Goal: Navigation & Orientation: Go to known website

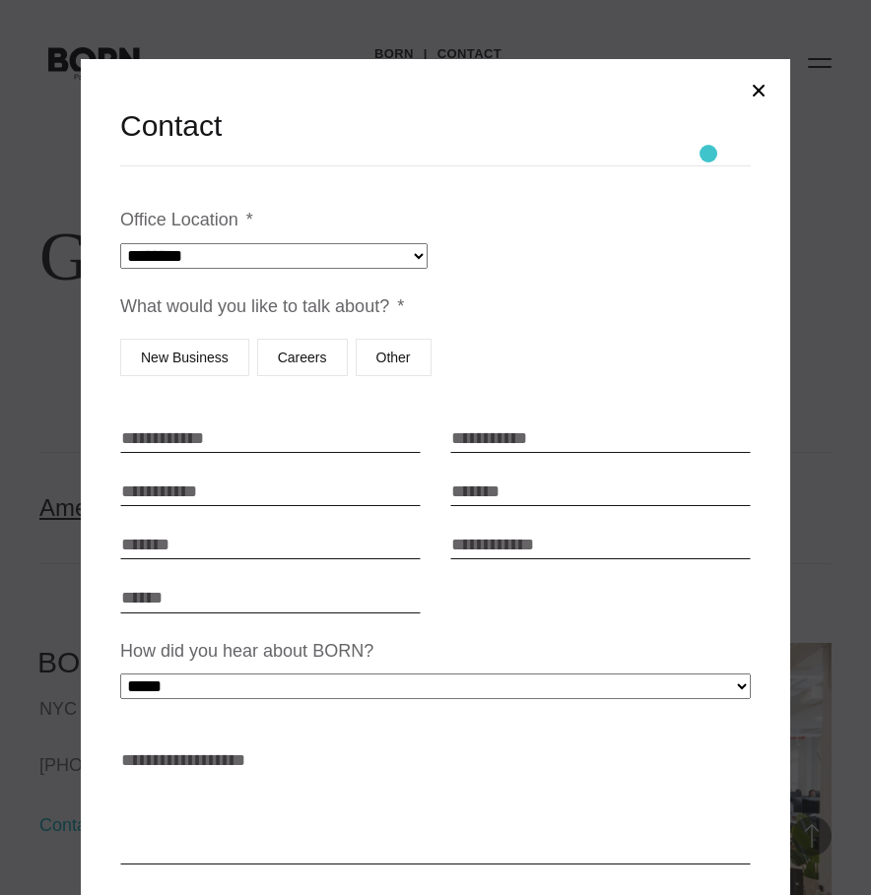
select select "********"
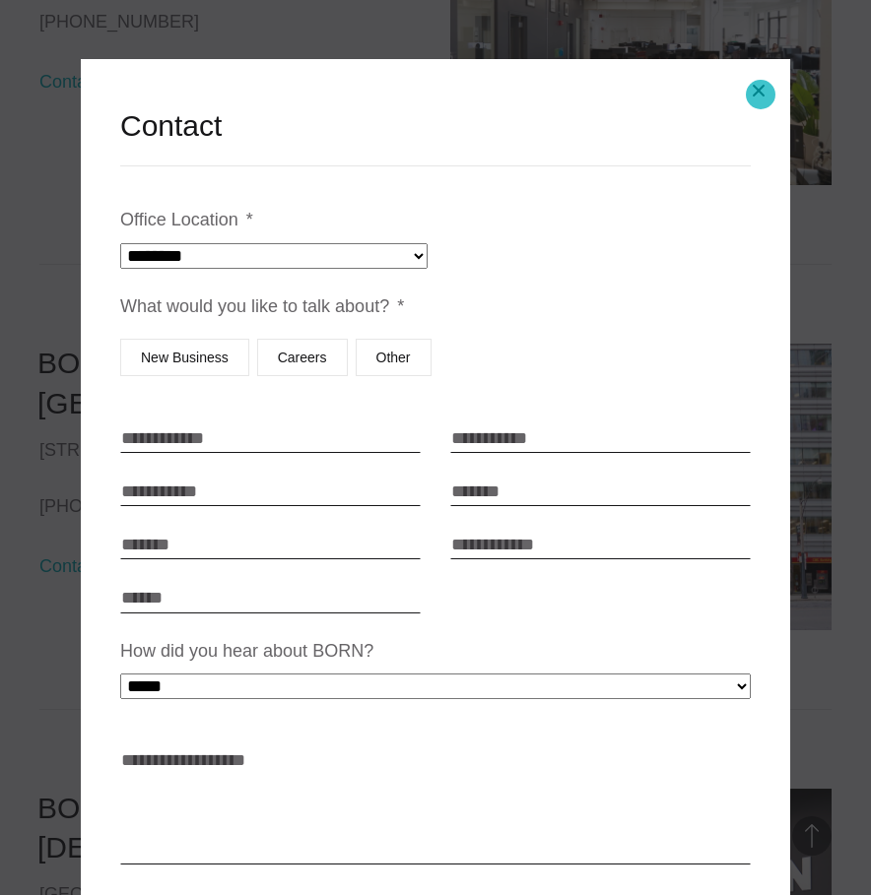
click at [760, 94] on button "Close modal" at bounding box center [758, 90] width 47 height 47
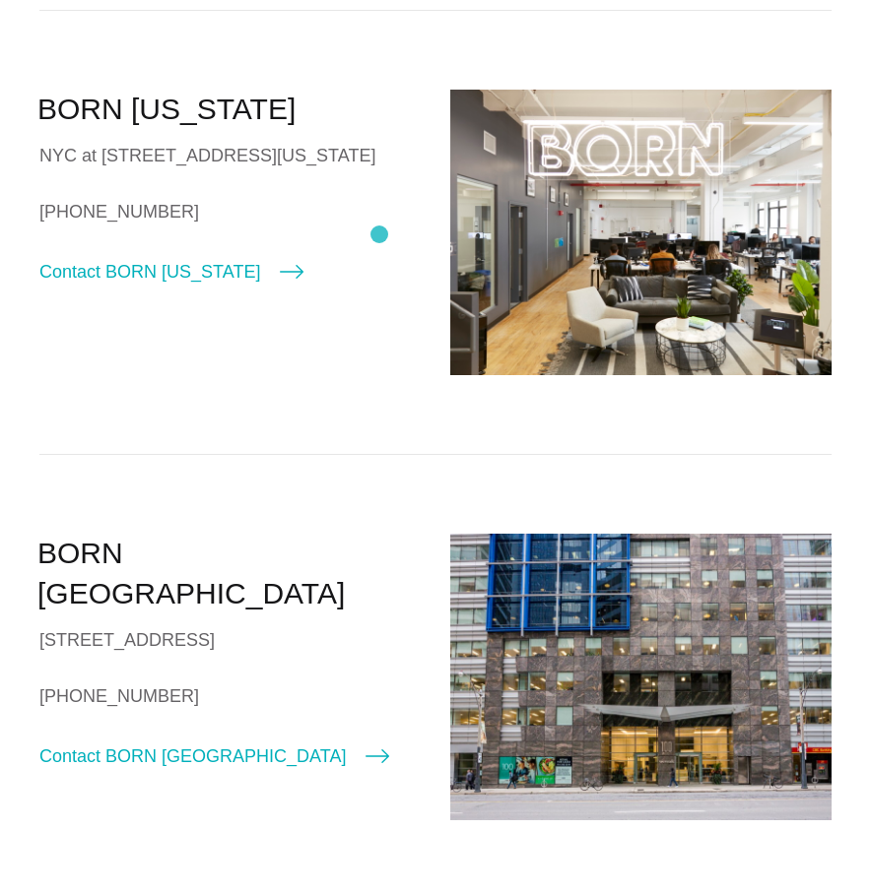
scroll to position [0, 0]
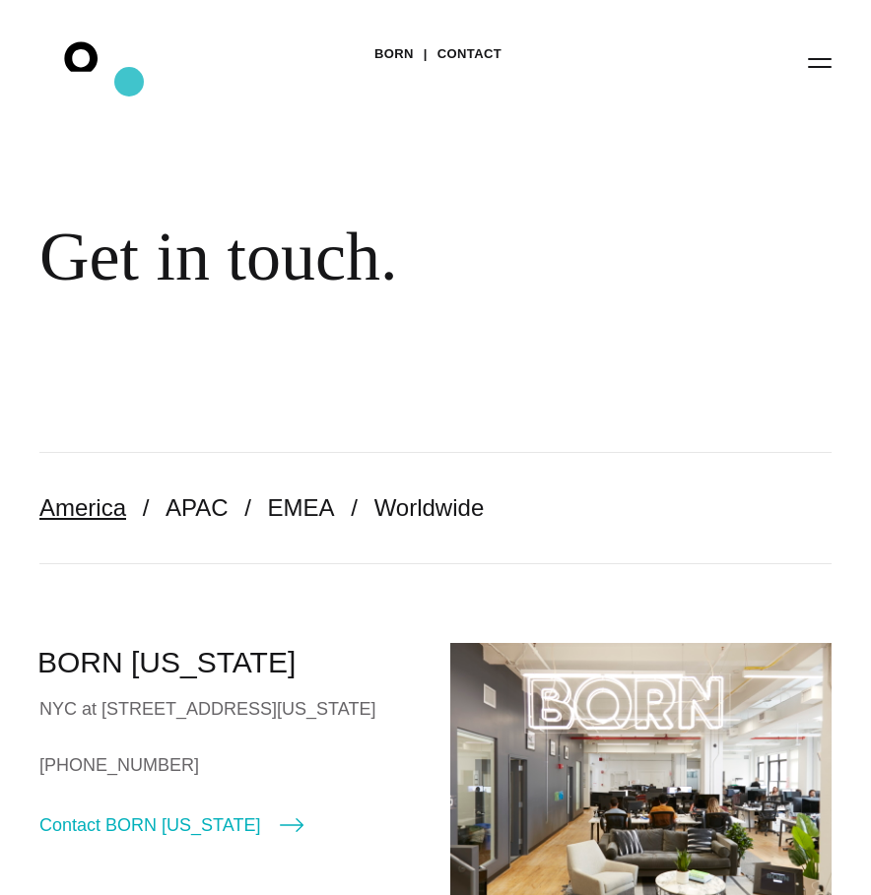
click at [120, 79] on icon ".st0{display:none;} .st1{display:inline;} .st2{font-family:'HelveticaNeue-Mediu…" at bounding box center [95, 61] width 126 height 51
